Goal: Task Accomplishment & Management: Use online tool/utility

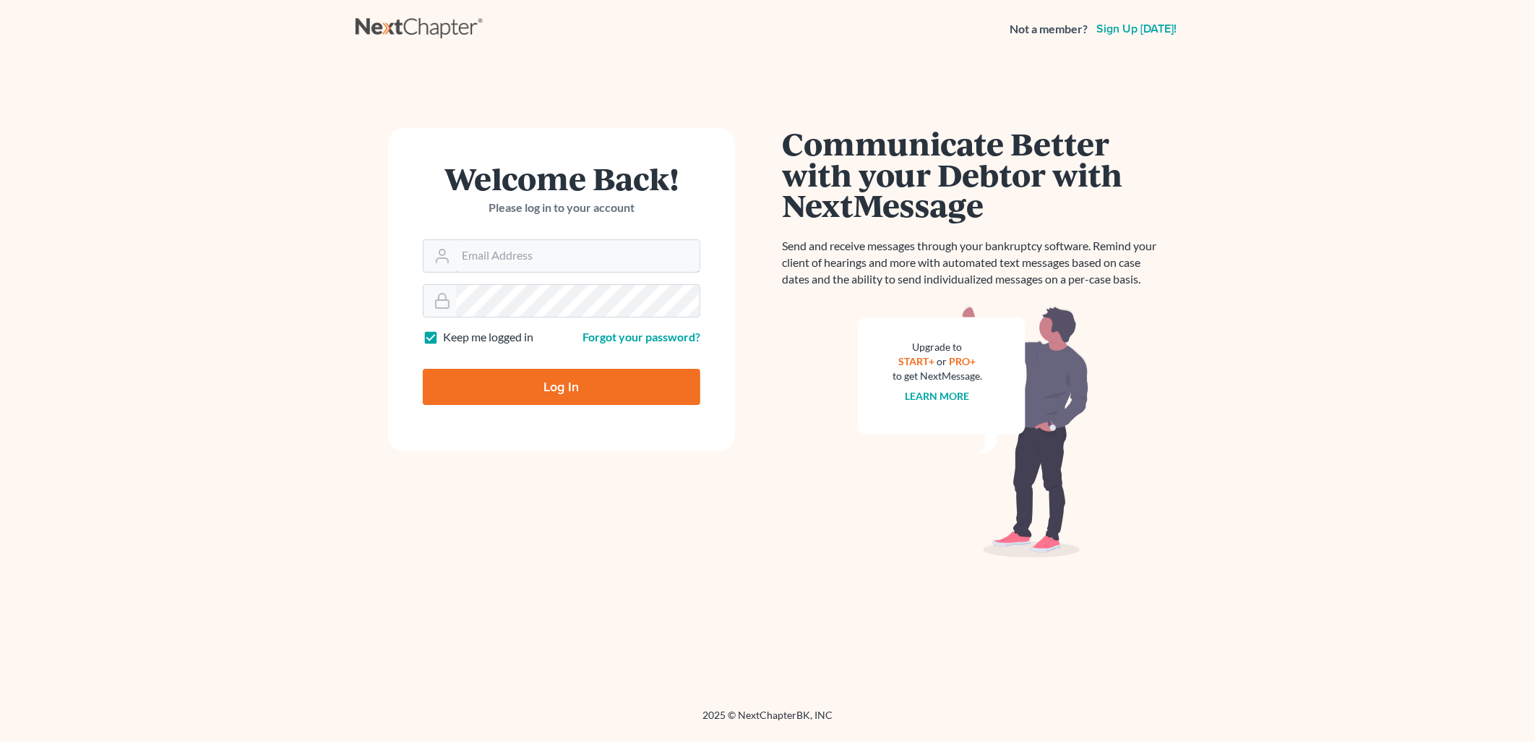
type input "[PERSON_NAME][EMAIL_ADDRESS][DOMAIN_NAME]"
click at [605, 383] on input "Log In" at bounding box center [562, 387] width 278 height 36
type input "Thinking..."
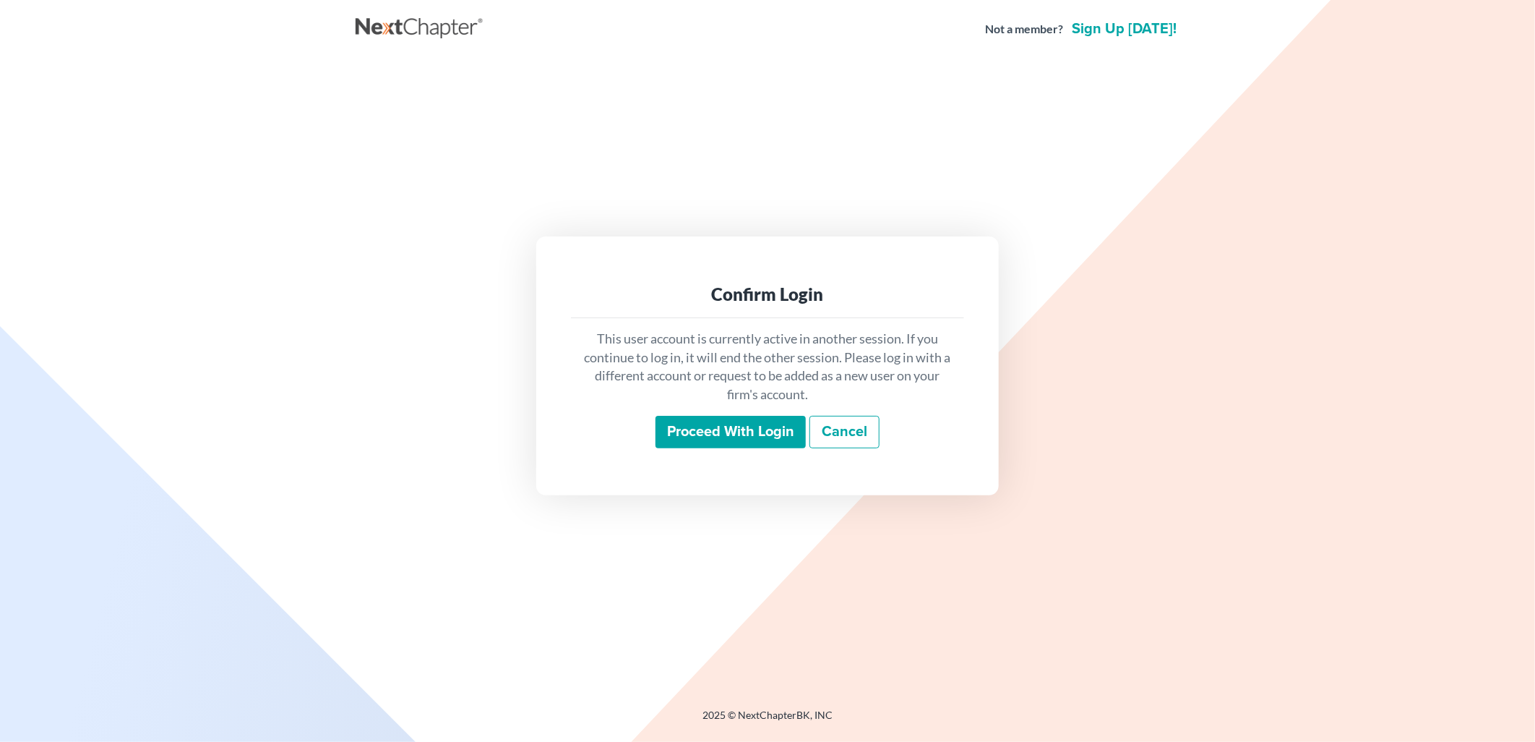
click at [707, 424] on input "Proceed with login" at bounding box center [731, 432] width 150 height 33
